Goal: Check status: Check status

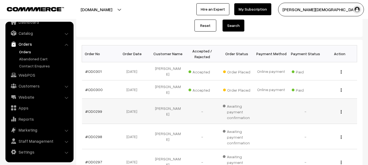
scroll to position [82, 0]
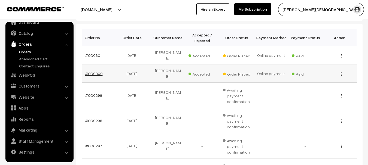
click at [96, 71] on link "#OD0300" at bounding box center [93, 73] width 17 height 5
click at [94, 54] on link "#OD0301" at bounding box center [93, 55] width 16 height 5
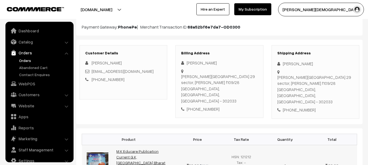
scroll to position [9, 0]
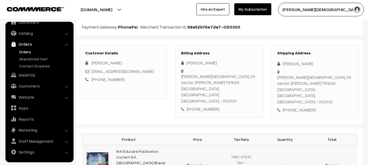
click at [99, 151] on img at bounding box center [97, 165] width 25 height 29
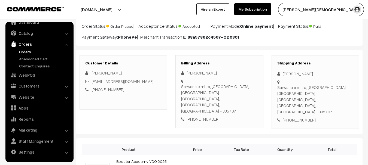
scroll to position [109, 0]
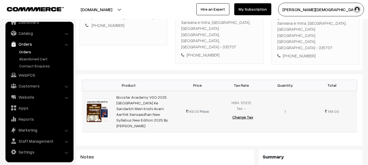
click at [96, 99] on img at bounding box center [97, 112] width 25 height 26
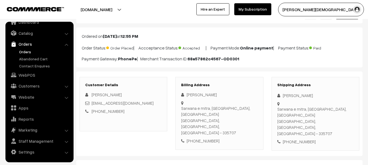
scroll to position [0, 0]
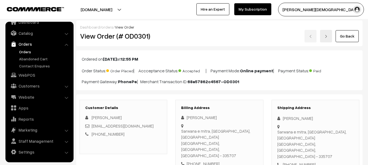
click at [130, 39] on h2 "View Order (# OD0301)" at bounding box center [123, 36] width 87 height 8
copy h2 "OD0301"
